Goal: Information Seeking & Learning: Learn about a topic

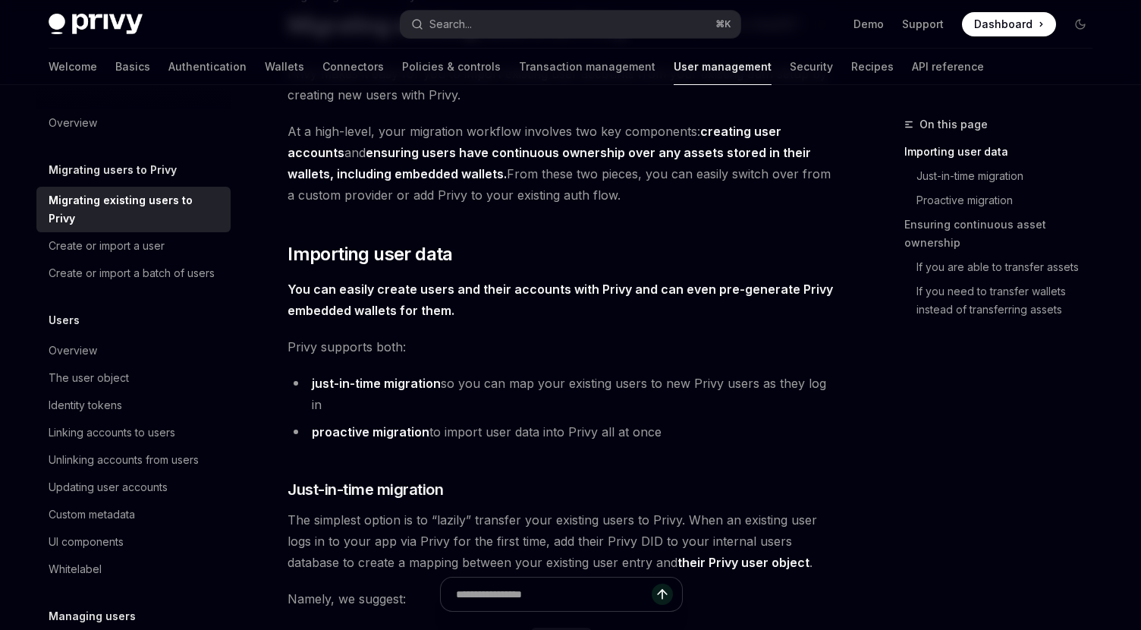
click at [582, 312] on span "You can easily create users and their accounts with Privy and can even pre-gene…" at bounding box center [561, 300] width 547 height 42
click at [585, 260] on h2 "​ Importing user data" at bounding box center [561, 254] width 547 height 24
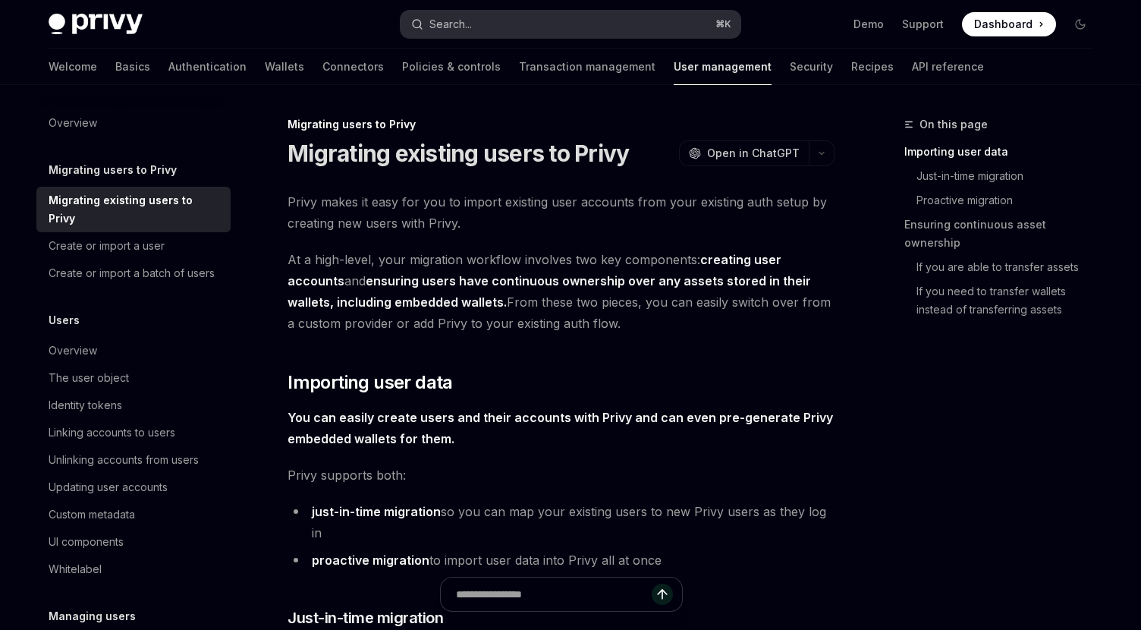
click at [486, 22] on button "Search... ⌘ K" at bounding box center [571, 24] width 340 height 27
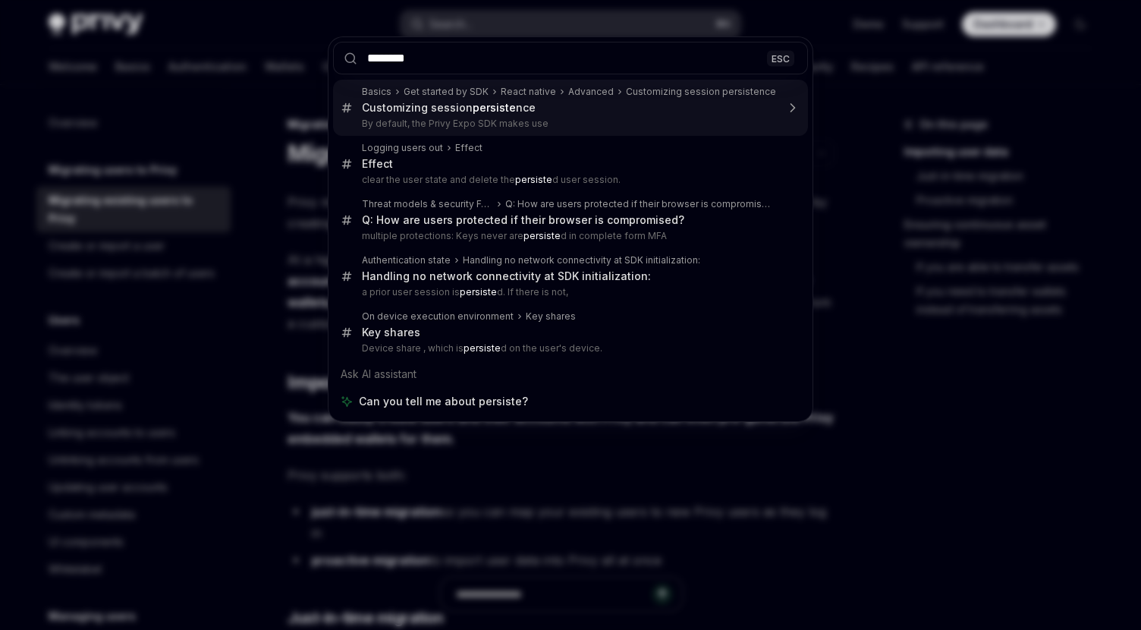
type input "*******"
